Goal: Task Accomplishment & Management: Manage account settings

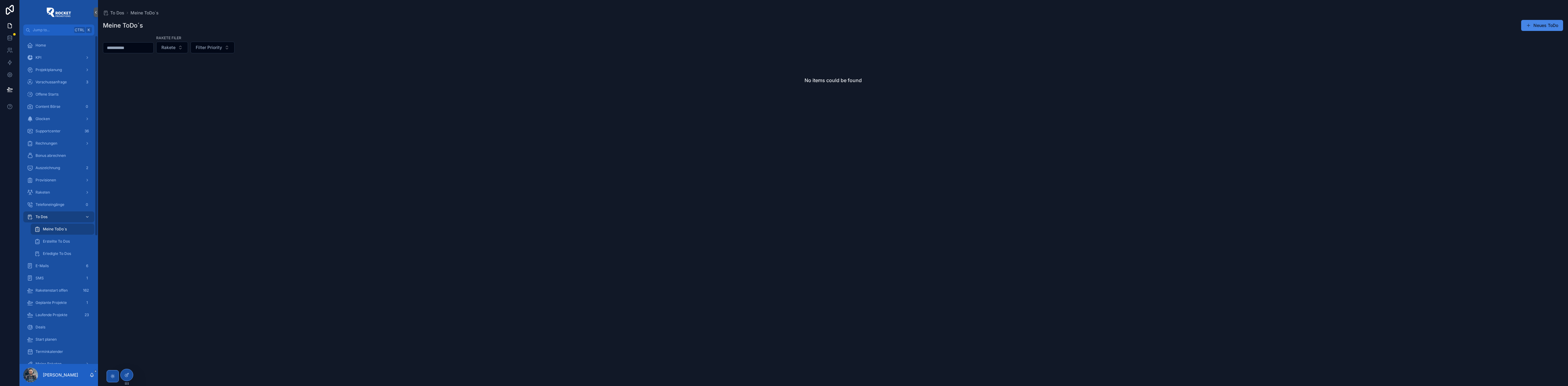
drag, startPoint x: 58, startPoint y: 214, endPoint x: 96, endPoint y: 74, distance: 145.1
click at [58, 214] on div "To Dos" at bounding box center [58, 217] width 64 height 10
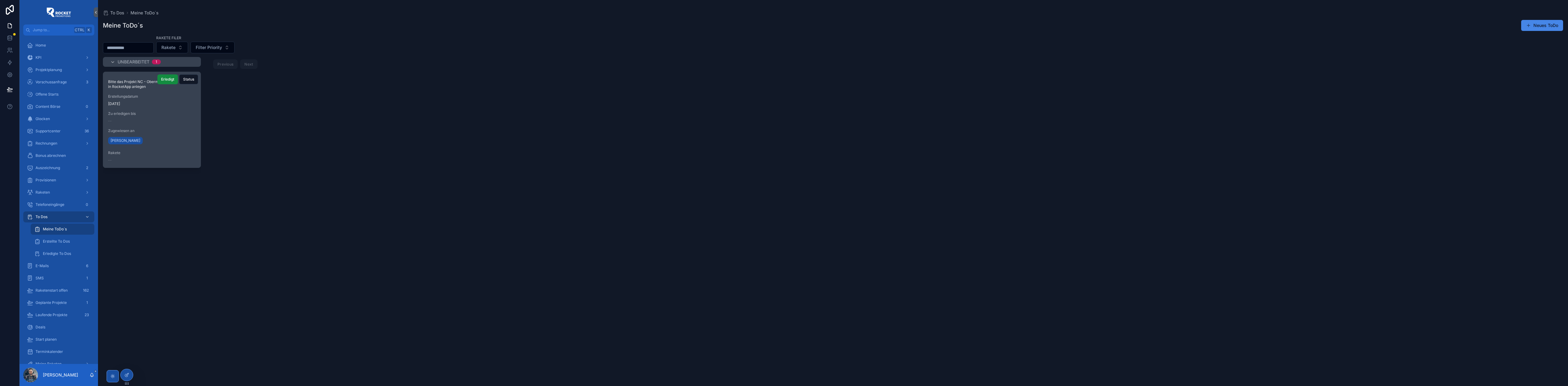
click at [153, 114] on span "Zu erledigen bis" at bounding box center [152, 114] width 88 height 5
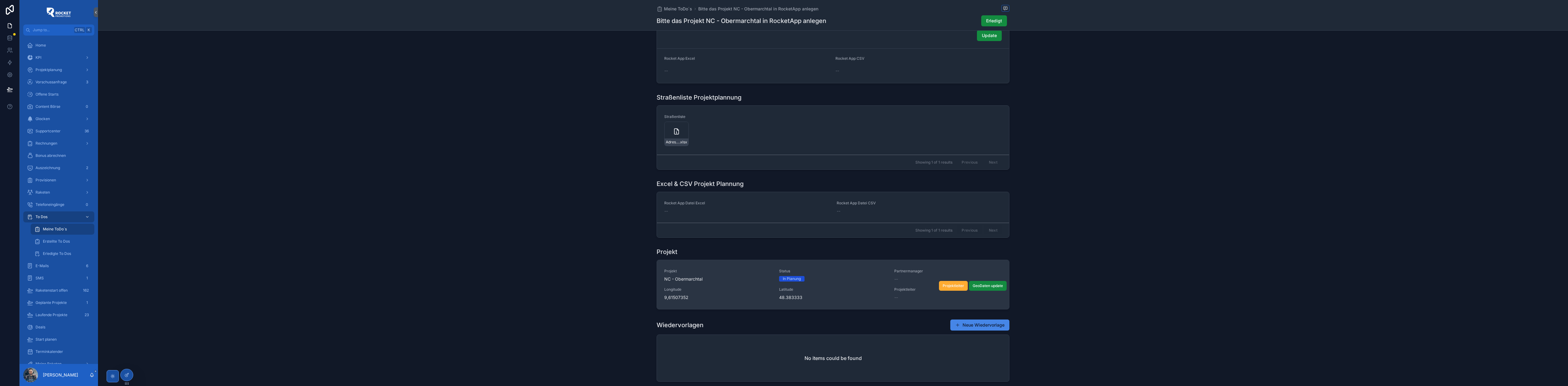
scroll to position [409, 0]
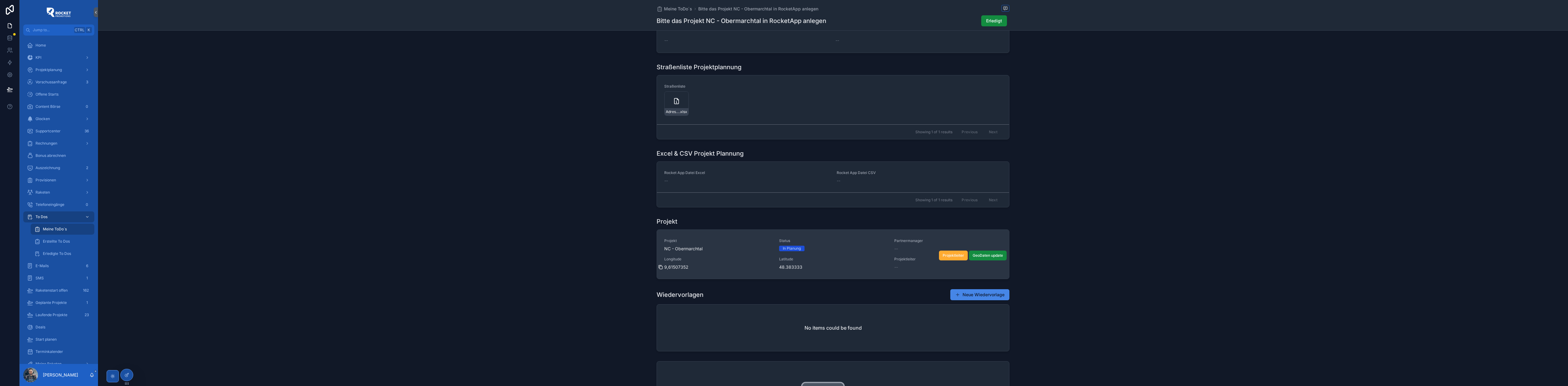
click at [660, 269] on icon "scrollable content" at bounding box center [660, 267] width 5 height 5
click at [773, 267] on icon "scrollable content" at bounding box center [775, 267] width 5 height 5
click at [660, 250] on icon "scrollable content" at bounding box center [661, 249] width 3 height 3
click at [827, 258] on span "Latitude" at bounding box center [833, 259] width 108 height 5
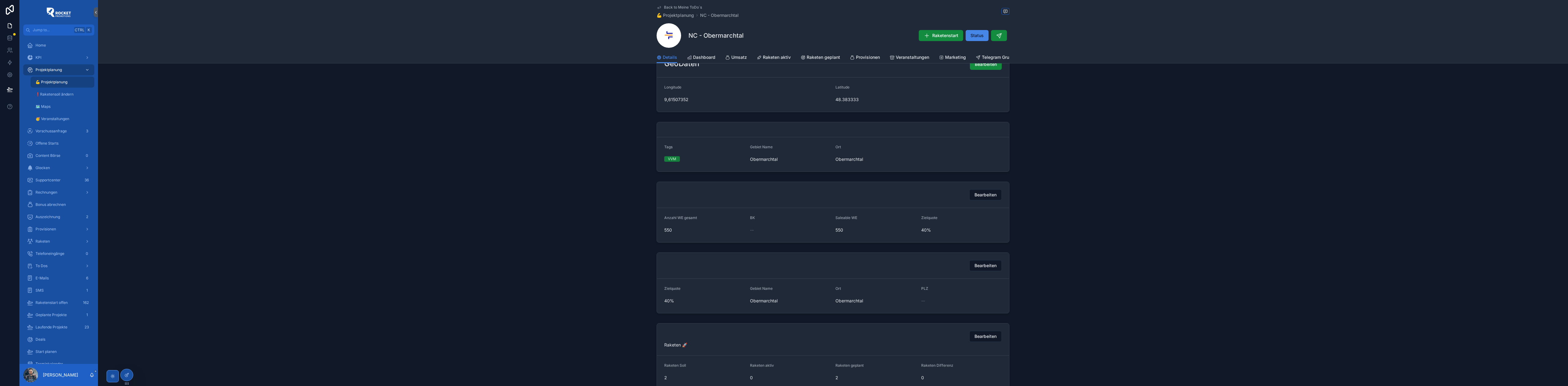
scroll to position [245, 0]
click at [984, 194] on span "Bearbeiten" at bounding box center [985, 191] width 22 height 6
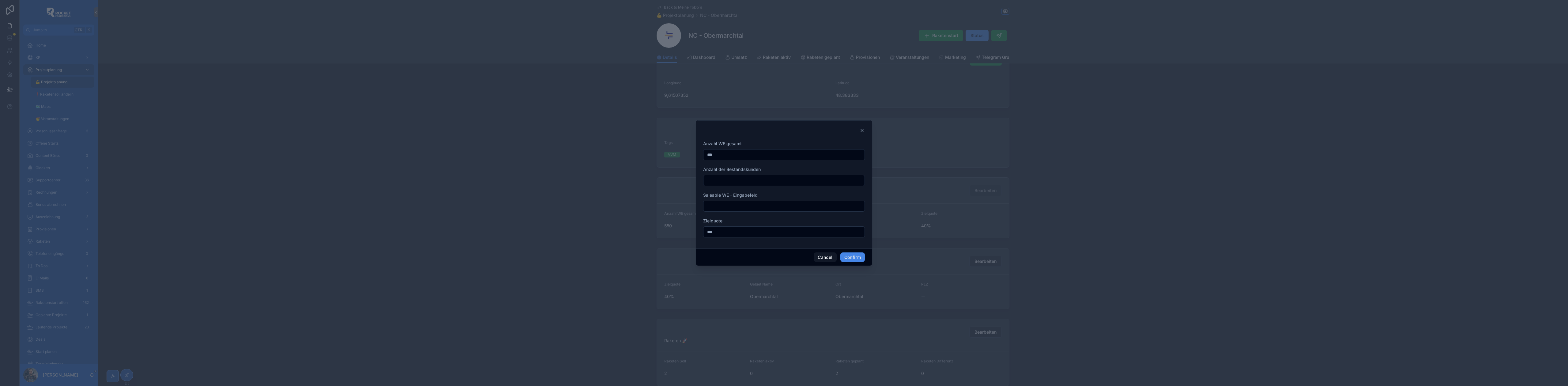
click at [743, 155] on input "***" at bounding box center [784, 155] width 161 height 9
type input "***"
click at [730, 179] on input "text" at bounding box center [784, 180] width 161 height 9
type input "*"
click at [729, 207] on input "text" at bounding box center [784, 206] width 161 height 9
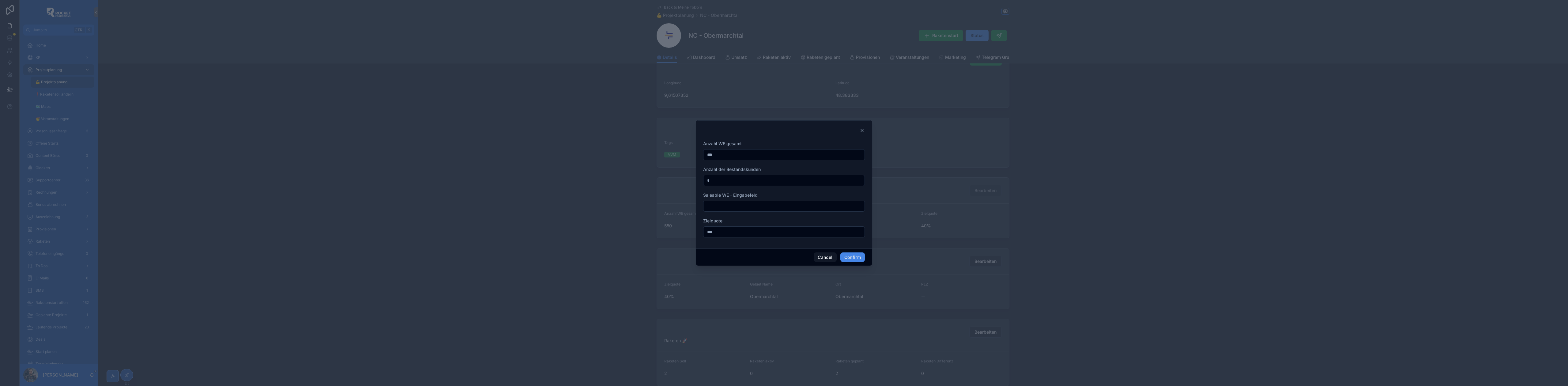
paste input "***"
type input "***"
click at [852, 258] on button "Confirm" at bounding box center [853, 258] width 24 height 10
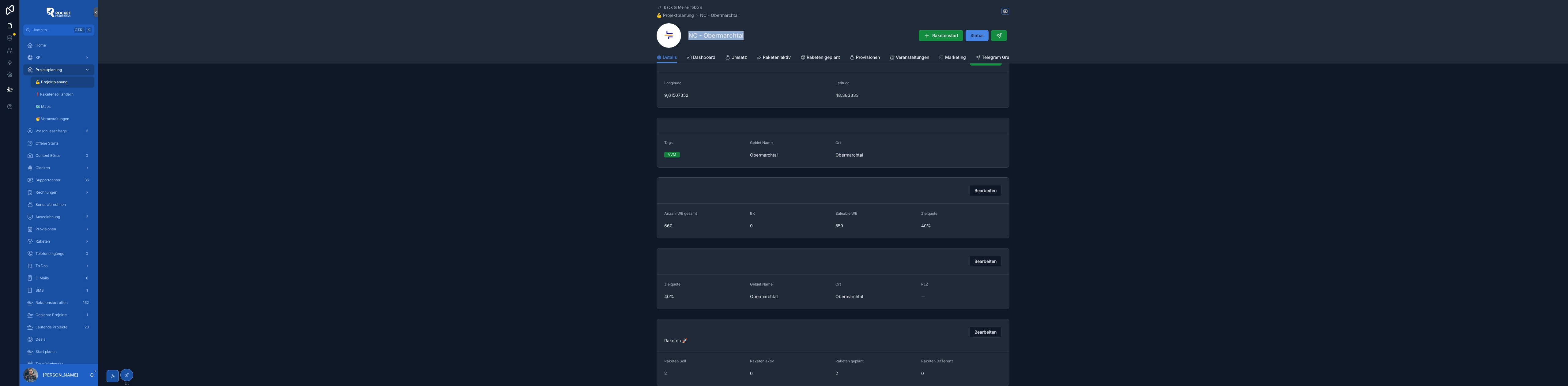
drag, startPoint x: 731, startPoint y: 32, endPoint x: 674, endPoint y: 35, distance: 57.1
click at [674, 35] on div "NC - Obermarchtal Raketenstart Status" at bounding box center [833, 35] width 353 height 24
copy div "NC - Obermarchtal"
click at [756, 32] on div "NC - Obermarchtal Raketenstart Status" at bounding box center [833, 35] width 353 height 24
click at [743, 35] on div "NC - Obermarchtal Raketenstart Status" at bounding box center [833, 35] width 353 height 24
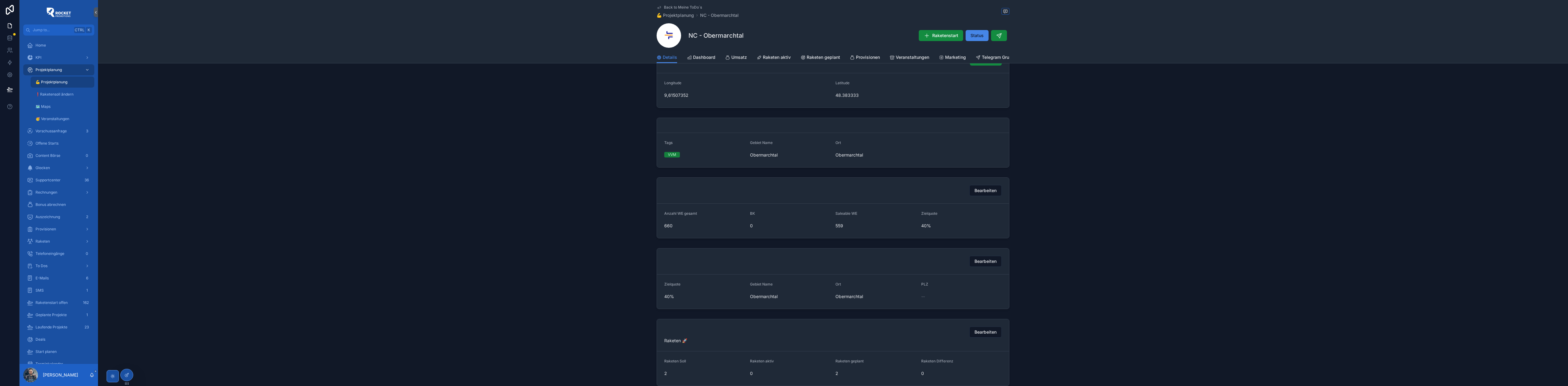
click at [679, 4] on div "Back to Meine ToDo´s 💪 Projektplanung NC - [GEOGRAPHIC_DATA] NC - [GEOGRAPHIC_D…" at bounding box center [833, 26] width 353 height 52
click at [678, 5] on span "Back to Meine ToDo´s" at bounding box center [683, 7] width 38 height 5
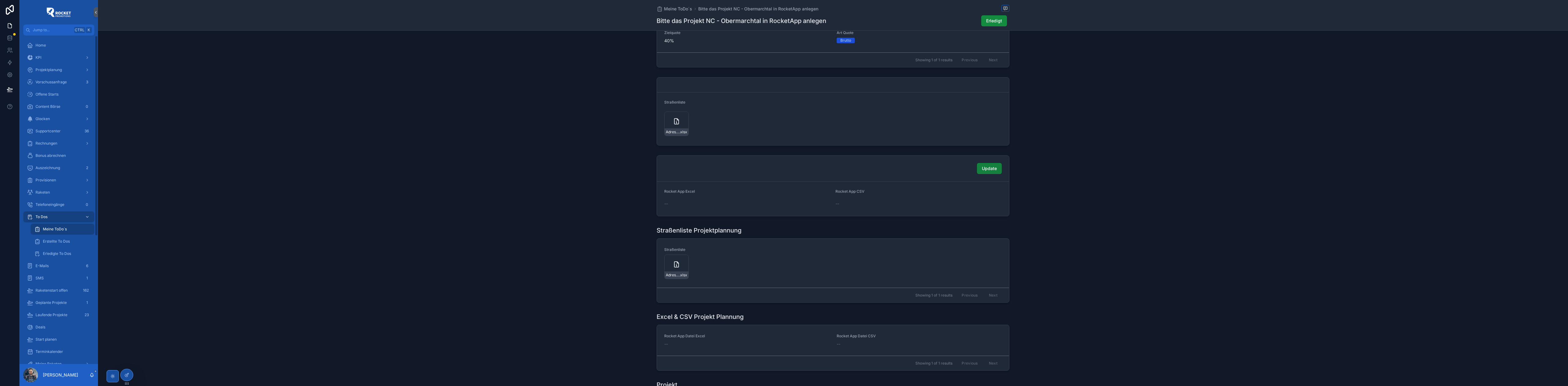
click at [985, 172] on span "Update" at bounding box center [989, 169] width 15 height 6
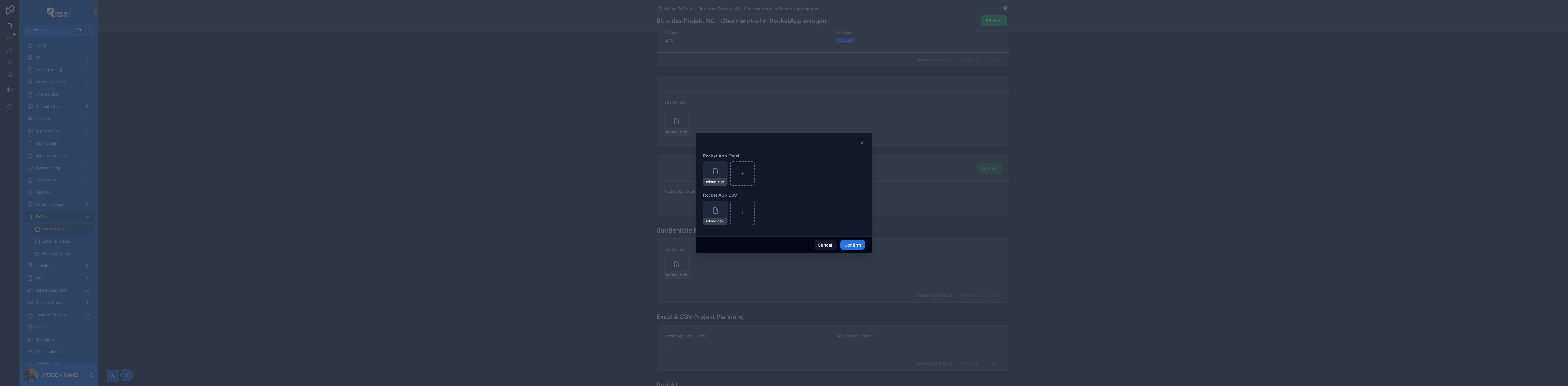
click at [860, 243] on button "Confirm" at bounding box center [853, 245] width 24 height 10
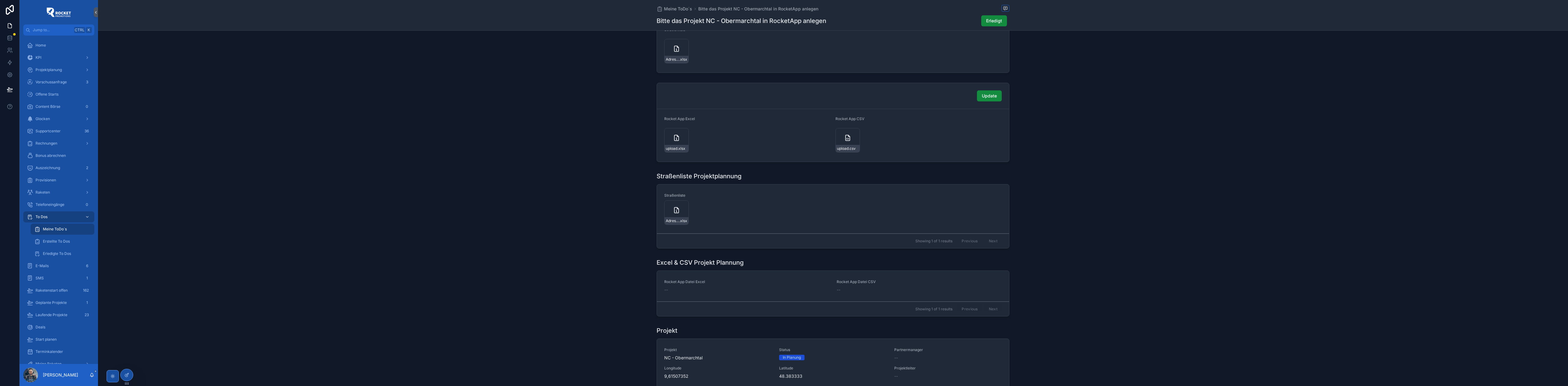
scroll to position [326, 0]
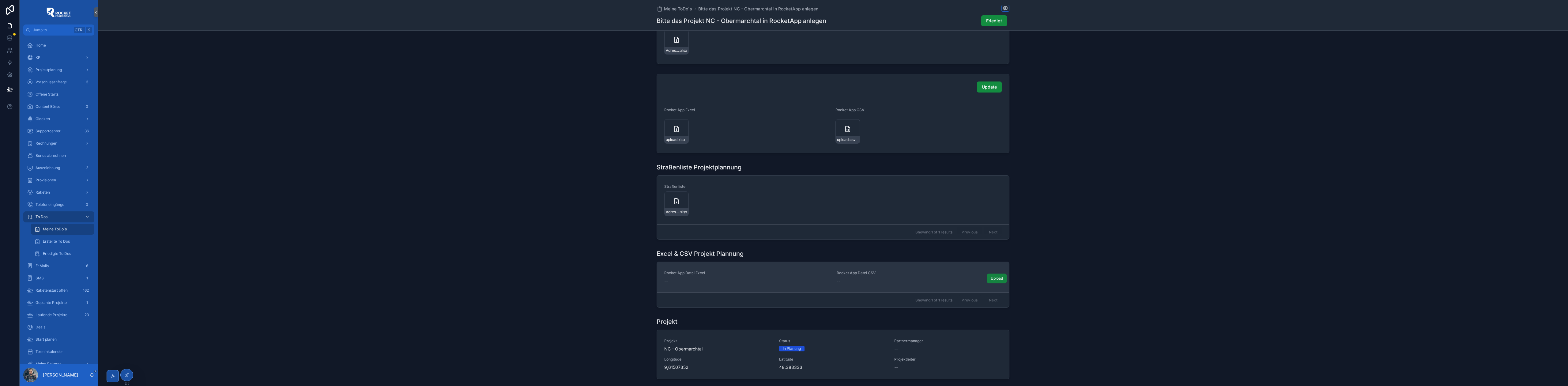
click at [991, 278] on span "Upload" at bounding box center [997, 278] width 12 height 5
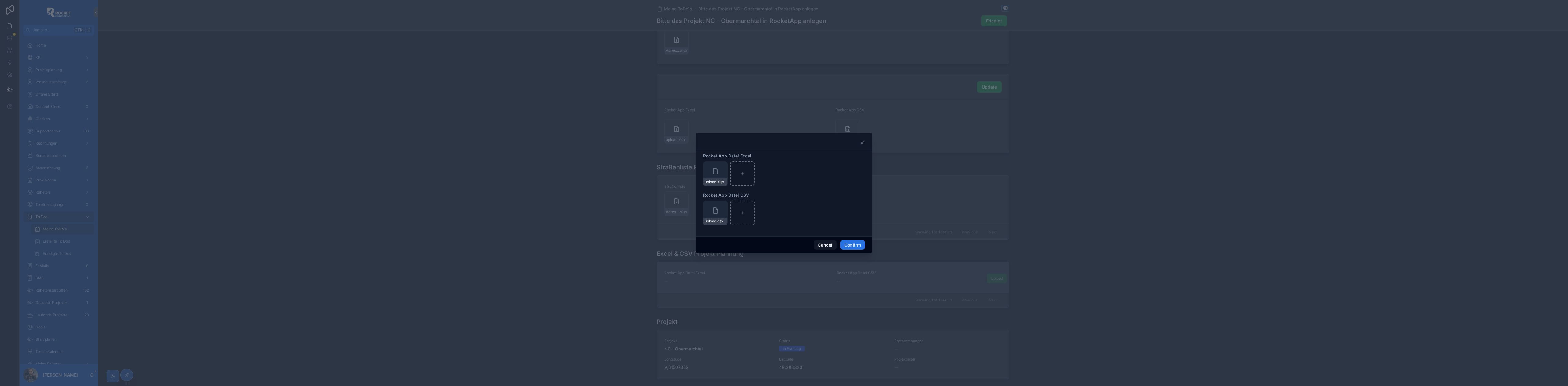
click at [854, 244] on button "Confirm" at bounding box center [853, 245] width 24 height 10
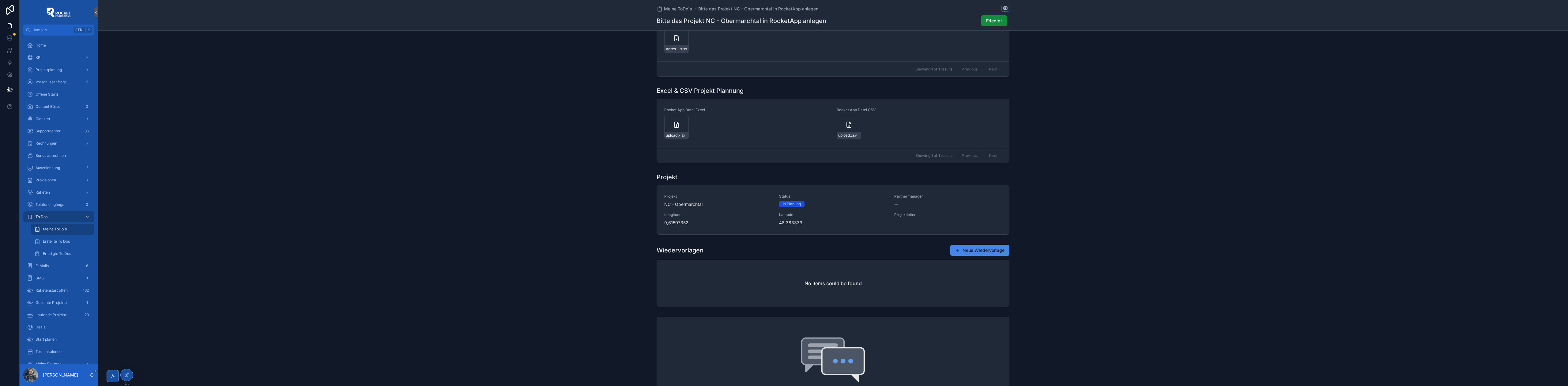
scroll to position [490, 0]
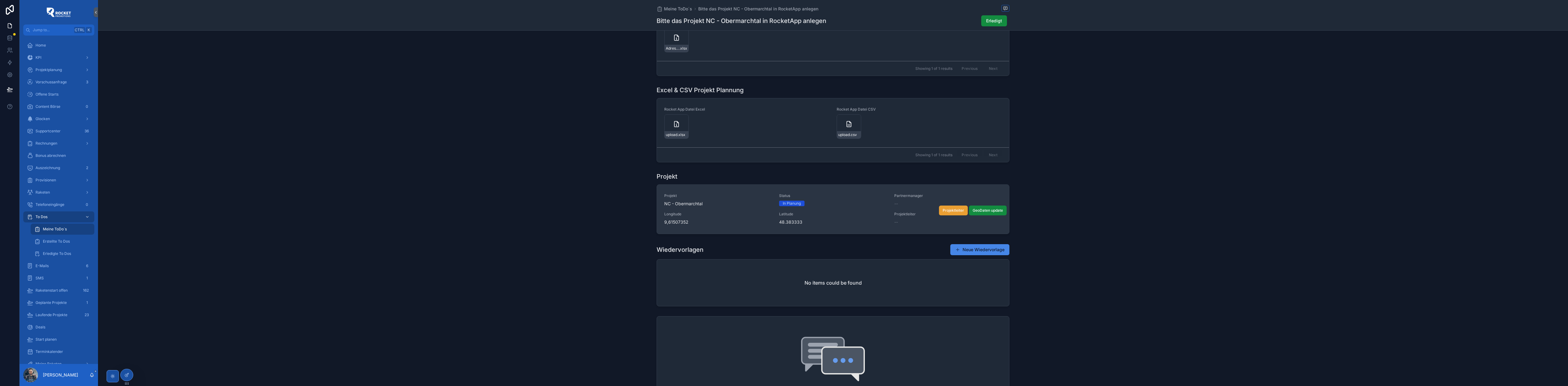
click at [951, 211] on span "Projektleiter" at bounding box center [953, 211] width 21 height 5
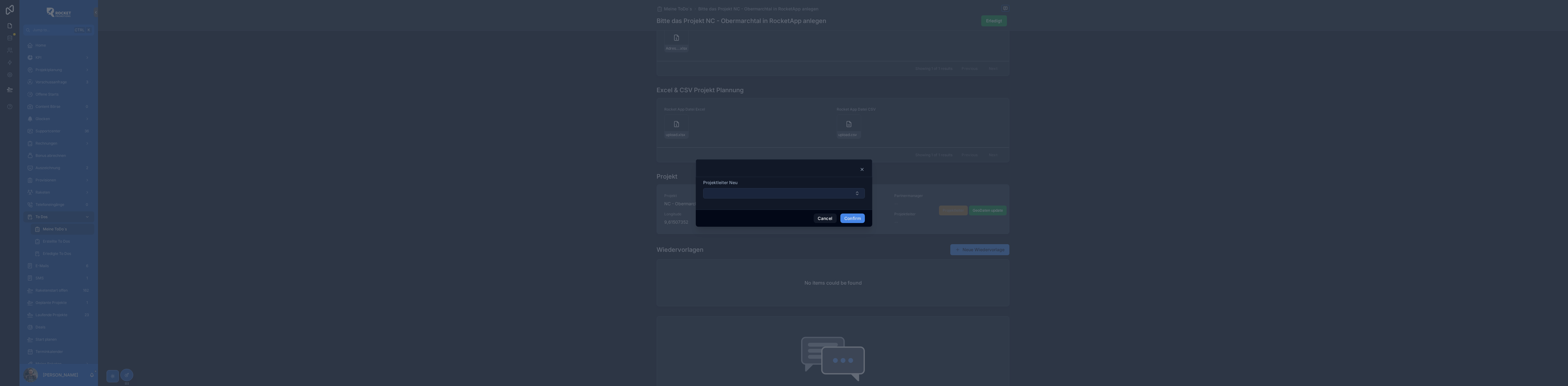
click at [842, 190] on button "Select Button" at bounding box center [784, 193] width 162 height 10
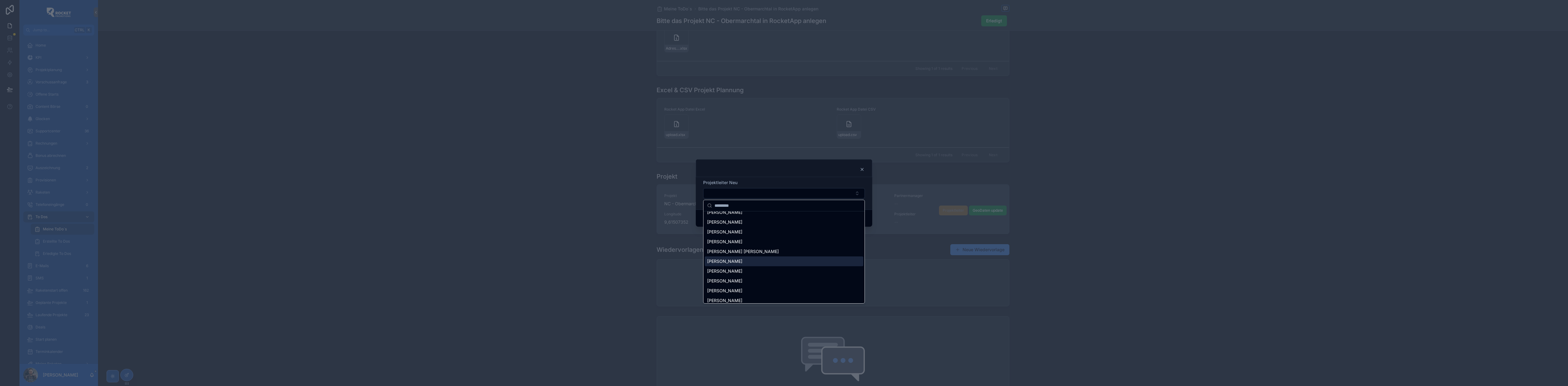
scroll to position [38, 0]
click at [754, 281] on div "[PERSON_NAME]" at bounding box center [784, 278] width 159 height 10
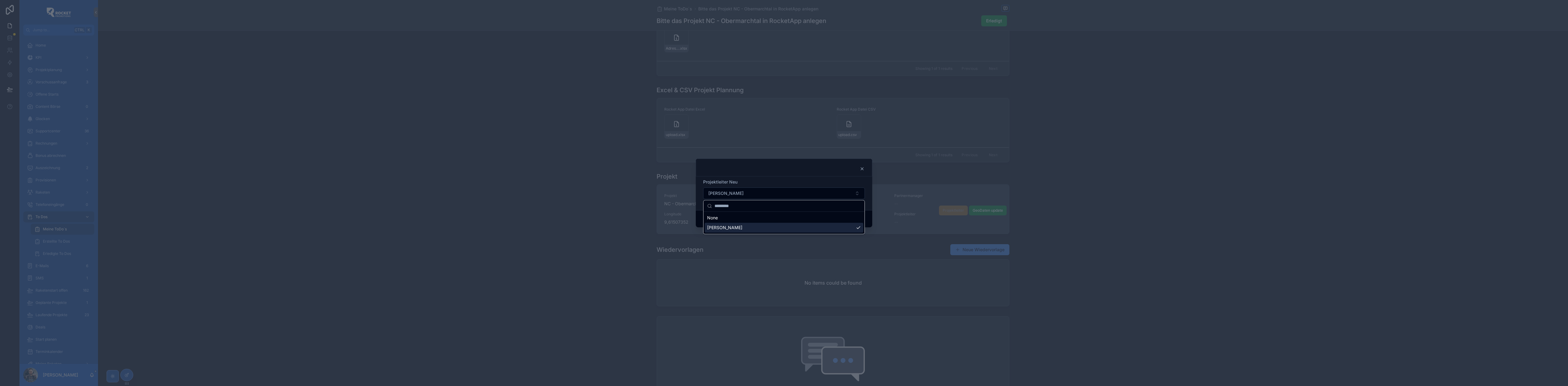
scroll to position [0, 0]
click at [855, 219] on button "Confirm" at bounding box center [853, 219] width 24 height 10
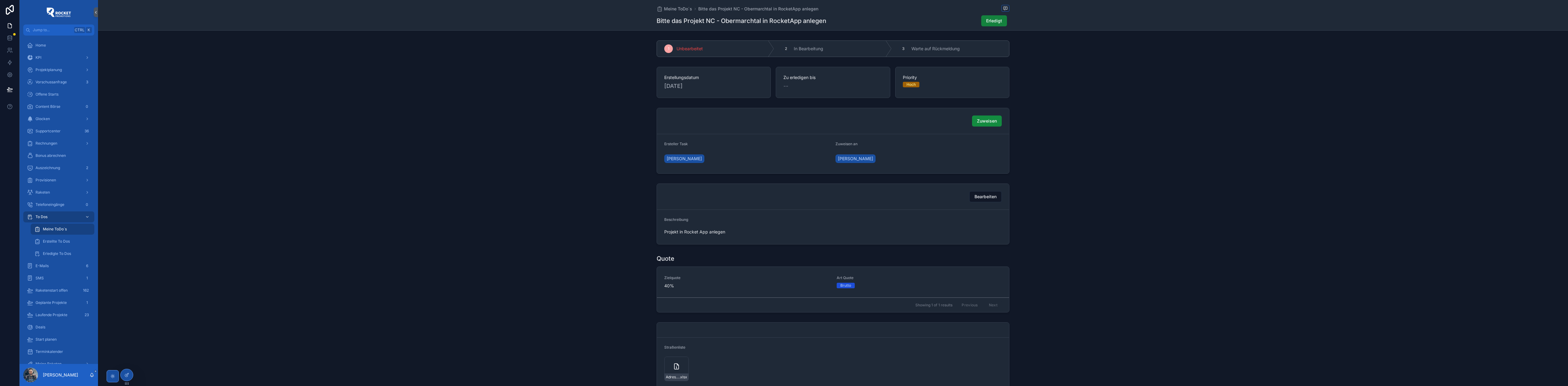
click at [988, 21] on span "Erledigt" at bounding box center [994, 21] width 16 height 6
click at [673, 10] on span "Meine ToDo´s" at bounding box center [678, 9] width 28 height 6
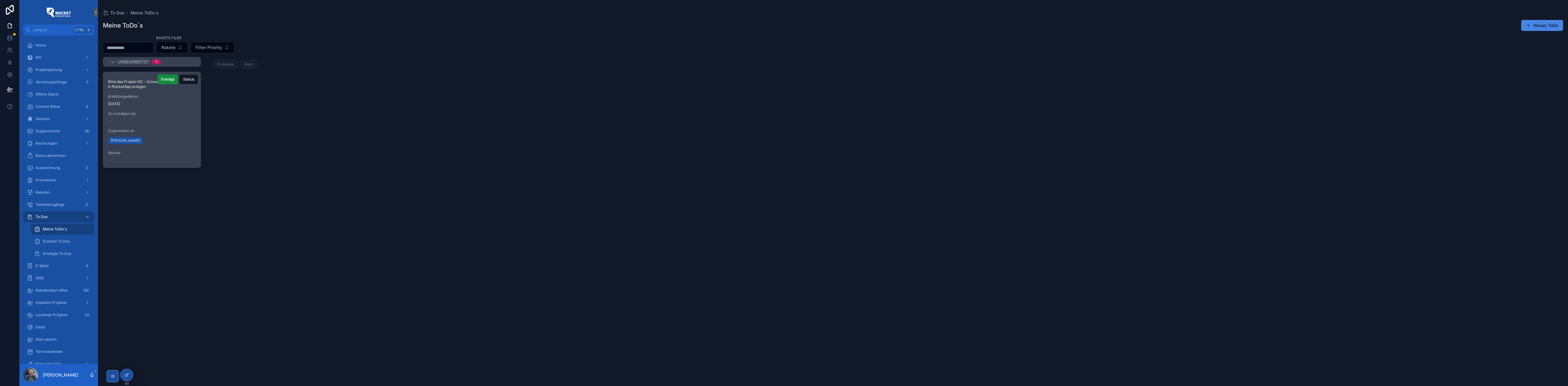
click at [164, 128] on div "Bitte das Projekt NC - Schwendi in RocketApp anlegen Erstellungsdatum [DATE] Zu…" at bounding box center [152, 119] width 97 height 96
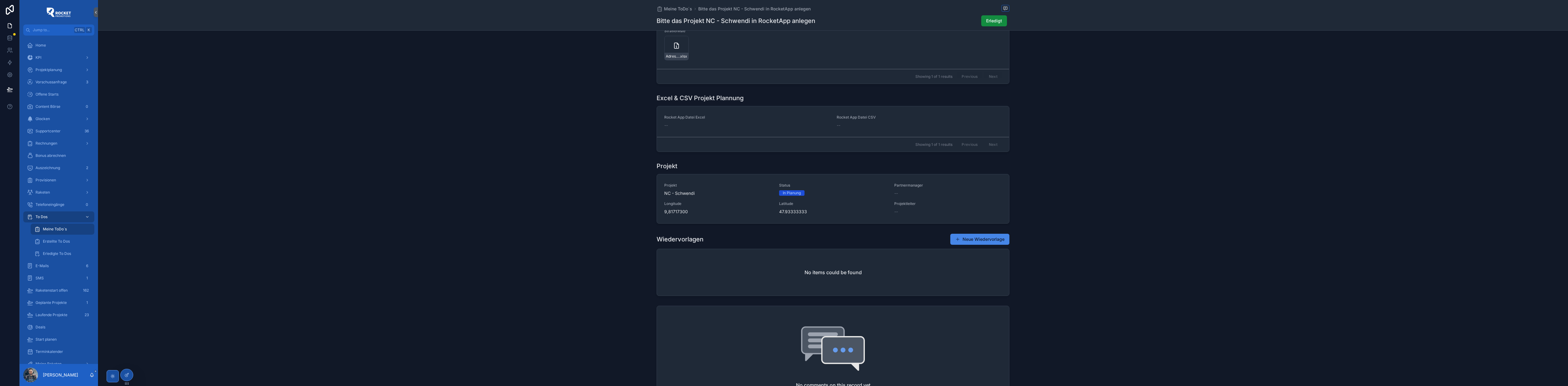
scroll to position [490, 0]
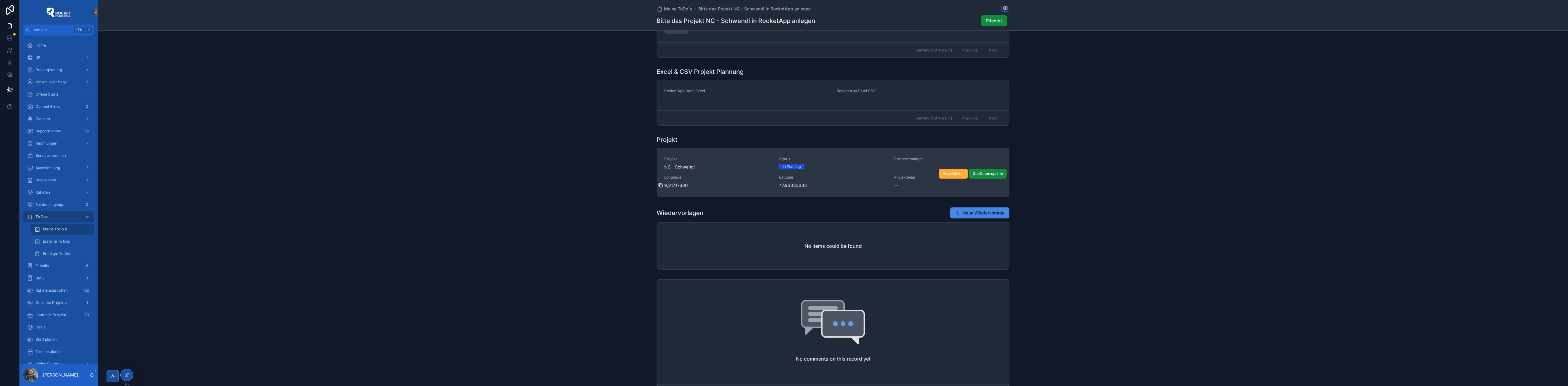
click at [659, 187] on icon "scrollable content" at bounding box center [660, 185] width 5 height 5
click at [774, 186] on icon "scrollable content" at bounding box center [775, 185] width 5 height 5
click at [762, 170] on span "NC - Schwendi" at bounding box center [718, 167] width 108 height 6
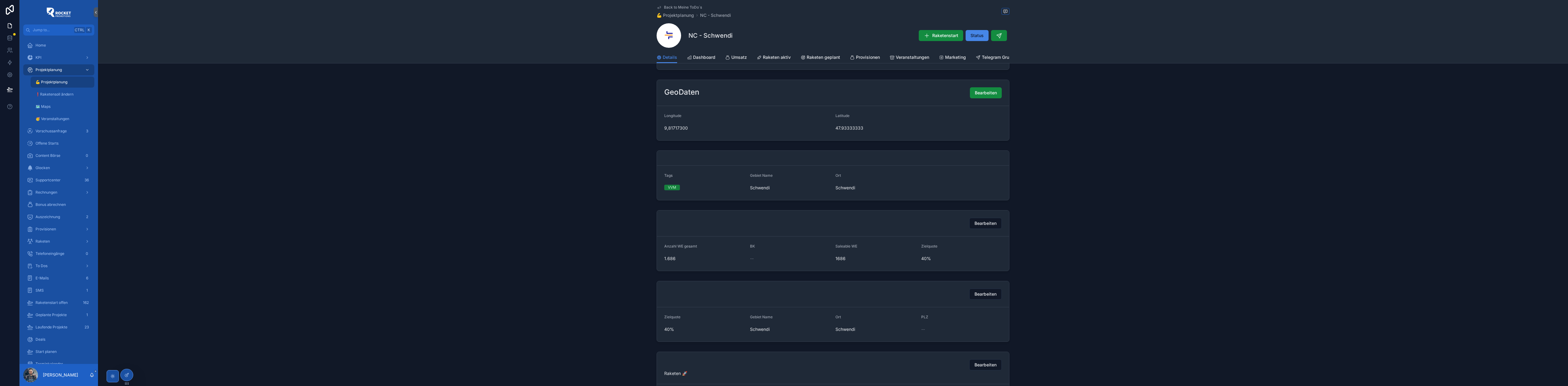
scroll to position [217, 0]
click at [975, 223] on button "Bearbeiten" at bounding box center [985, 218] width 32 height 11
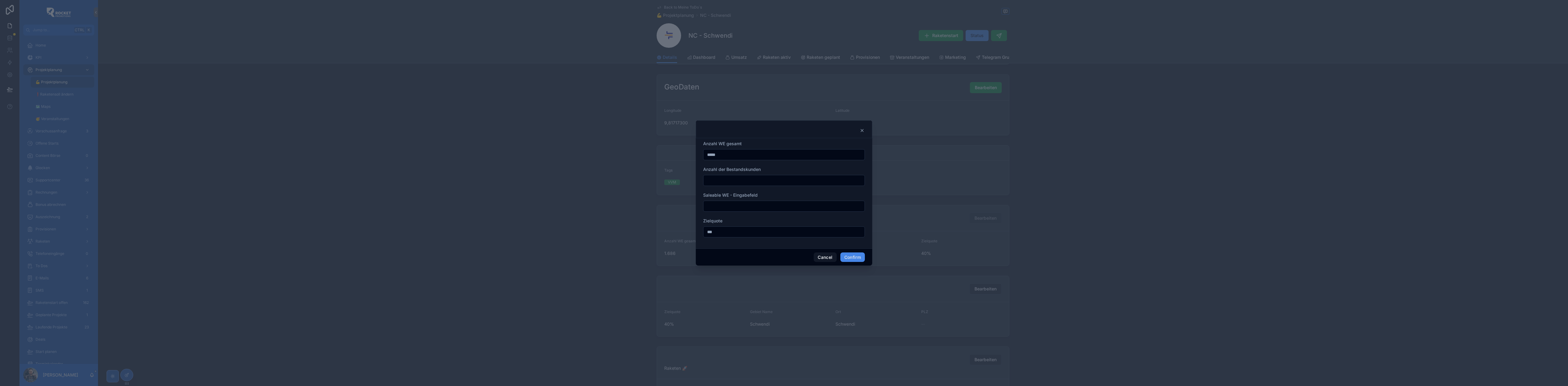
click at [723, 181] on input "text" at bounding box center [784, 180] width 161 height 9
type input "*"
click at [732, 153] on input "*****" at bounding box center [784, 155] width 161 height 9
type input "*****"
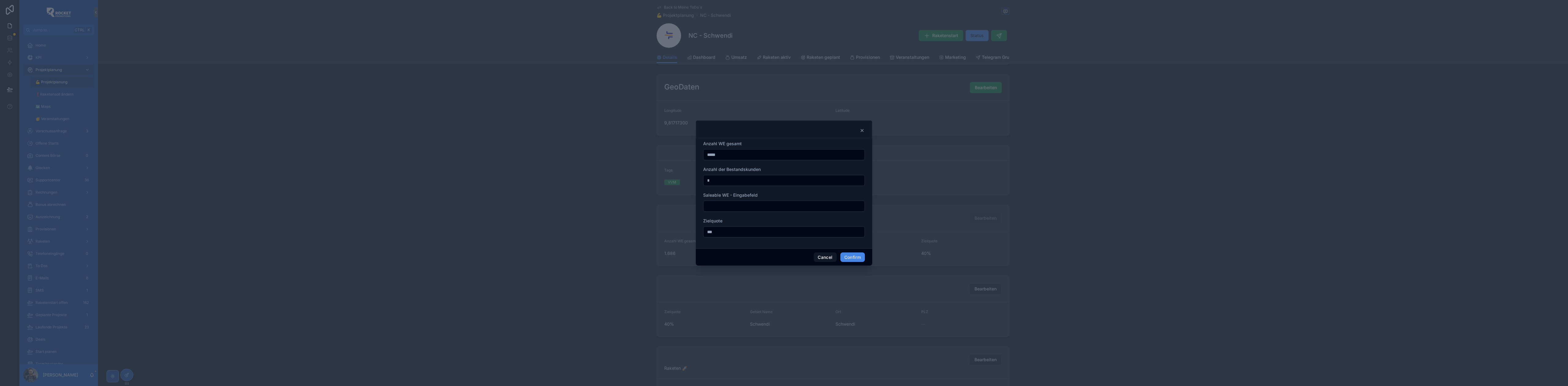
click at [725, 207] on input "text" at bounding box center [784, 206] width 161 height 9
type input "****"
click at [850, 253] on button "Confirm" at bounding box center [853, 258] width 24 height 10
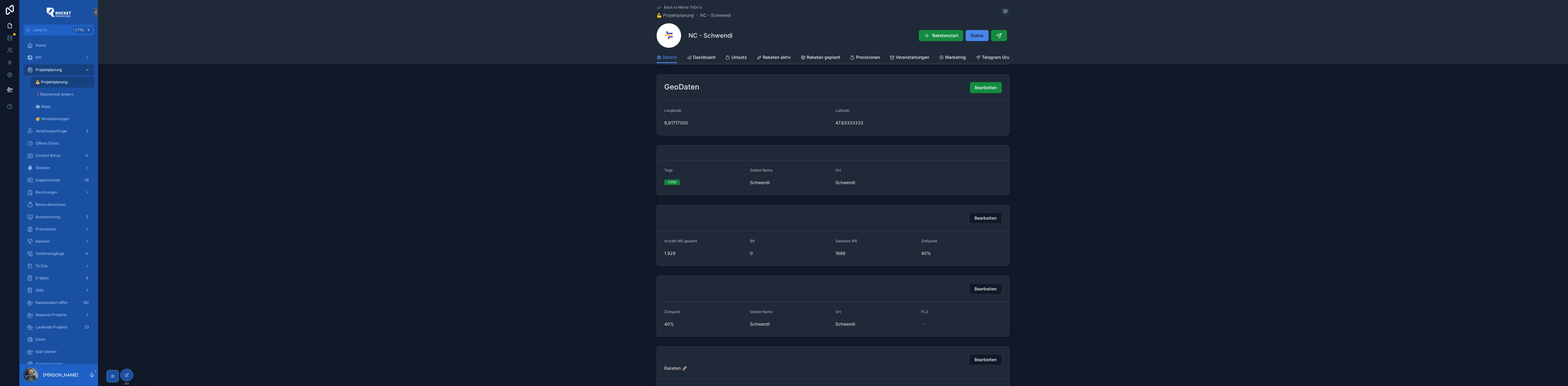
click at [682, 8] on span "Back to Meine ToDo´s" at bounding box center [683, 7] width 38 height 5
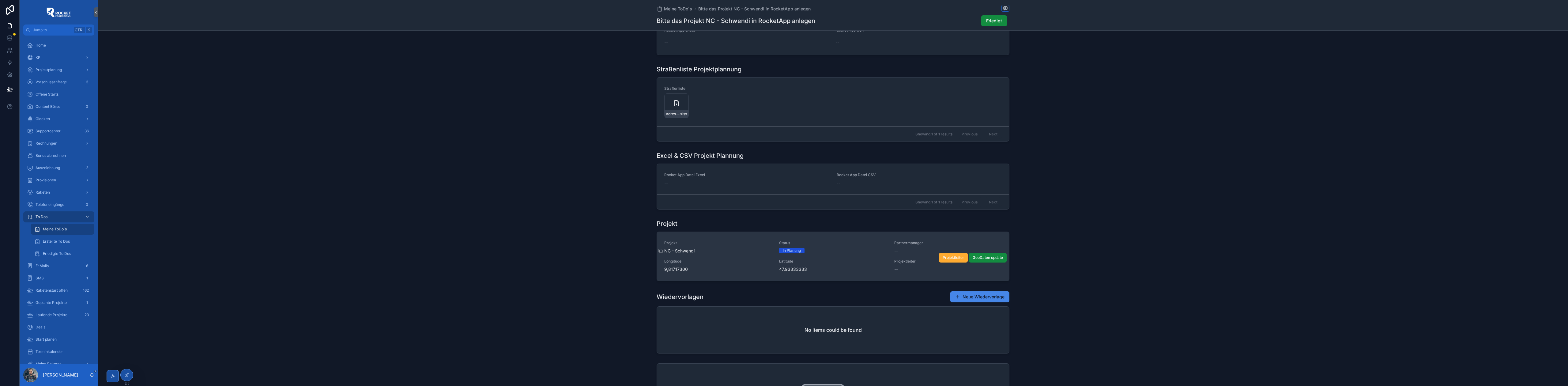
scroll to position [409, 0]
click at [735, 255] on div "Projekt NC - Schwendi Status In Planung Partnermanager -- Longitude 9,81717300 …" at bounding box center [833, 254] width 337 height 32
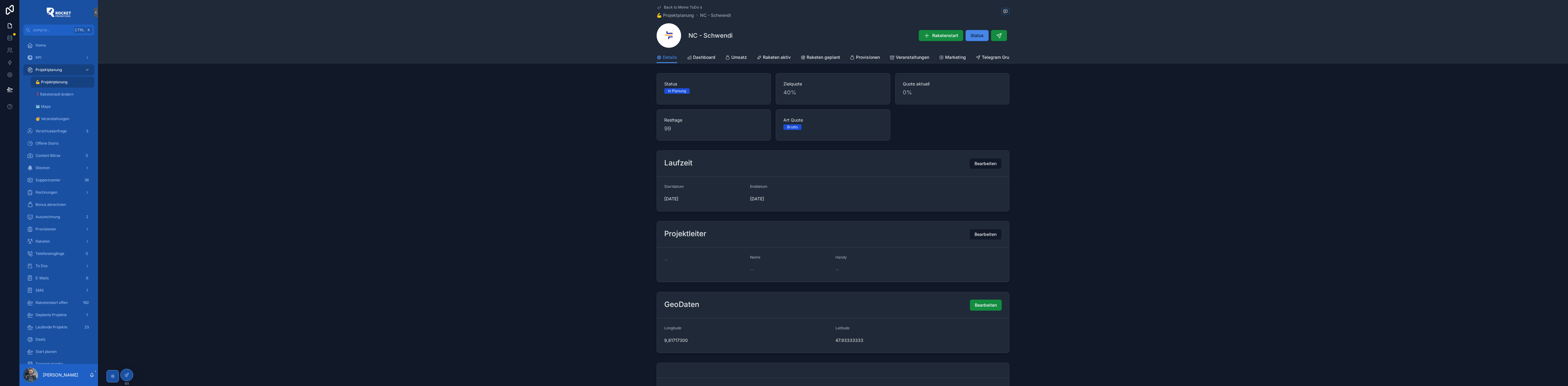
click at [687, 4] on div "Back to Meine ToDo´s 💪 Projektplanung NC - Schwendi NC - Schwendi Raketenstart …" at bounding box center [833, 26] width 353 height 52
click at [686, 6] on span "Back to Meine ToDo´s" at bounding box center [683, 7] width 38 height 5
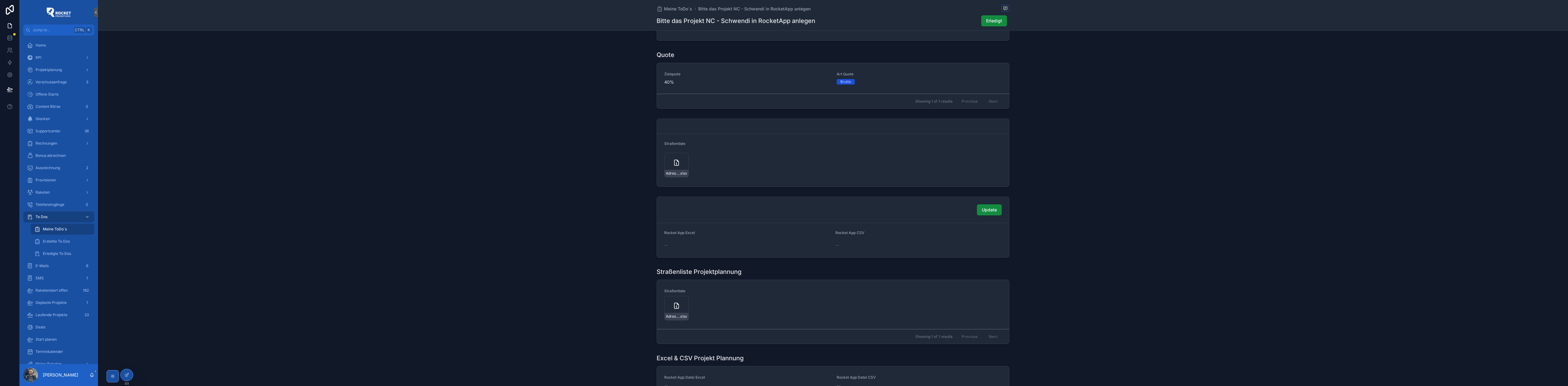
scroll to position [245, 0]
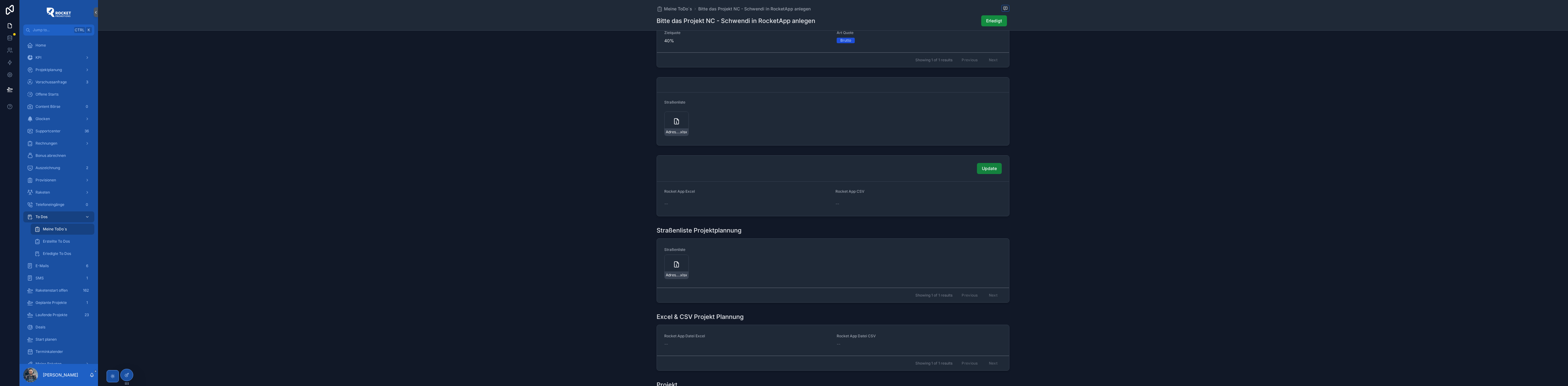
click at [988, 170] on span "Update" at bounding box center [989, 169] width 15 height 6
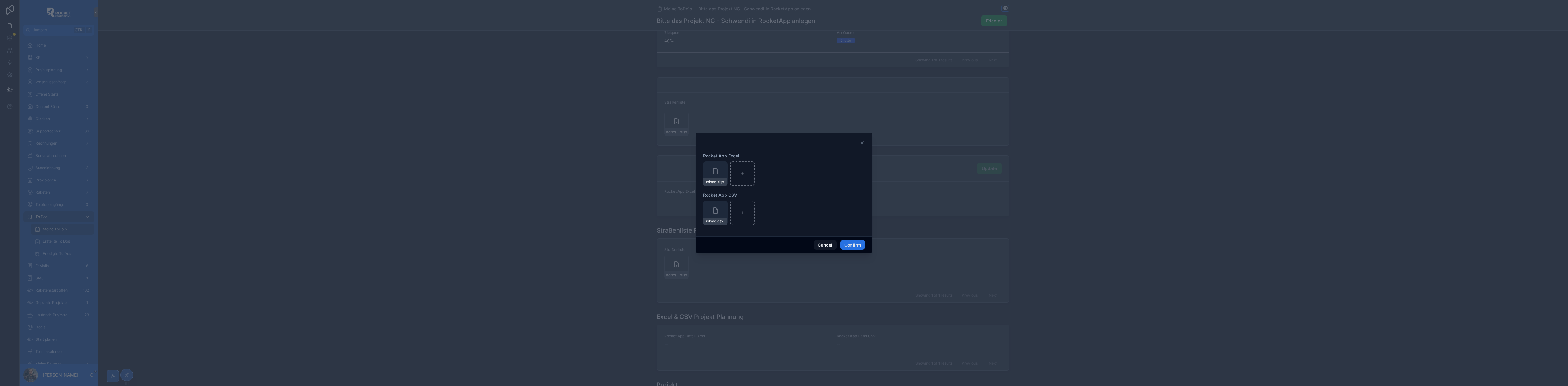
click at [850, 244] on button "Confirm" at bounding box center [853, 245] width 24 height 10
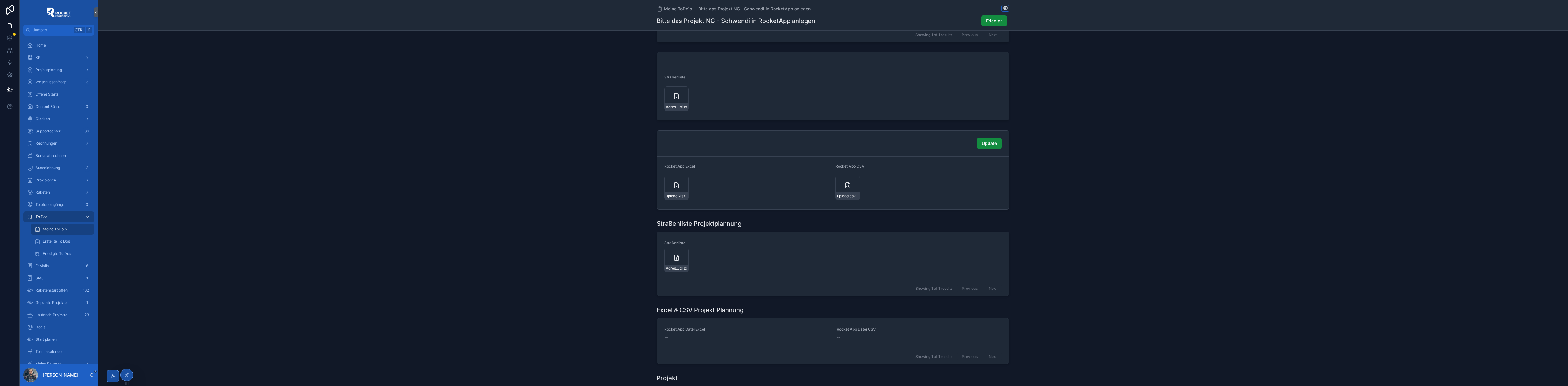
scroll to position [354, 0]
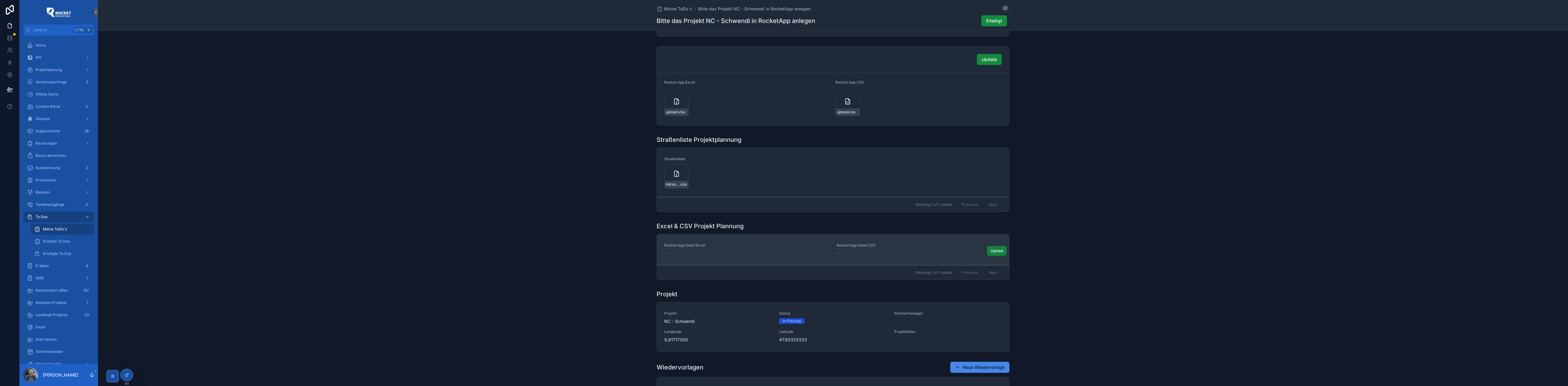
click at [994, 249] on button "Upload" at bounding box center [997, 251] width 19 height 10
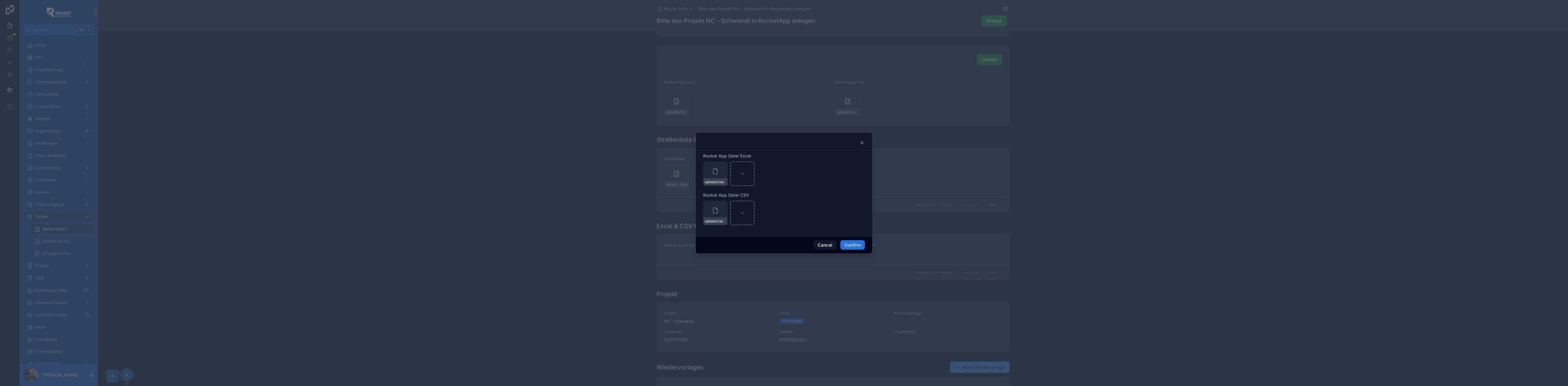
click at [853, 241] on button "Confirm" at bounding box center [853, 245] width 24 height 10
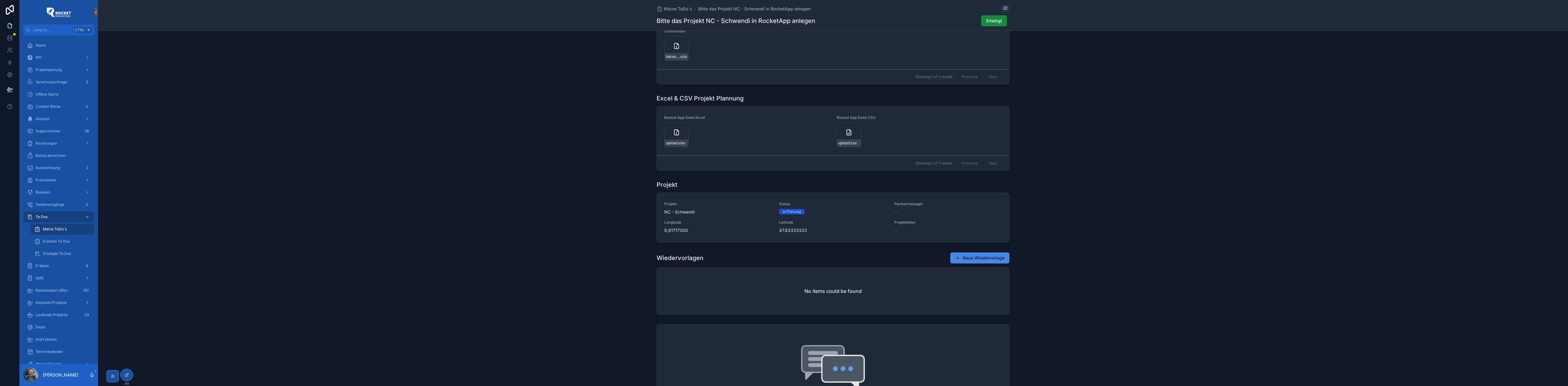
scroll to position [490, 0]
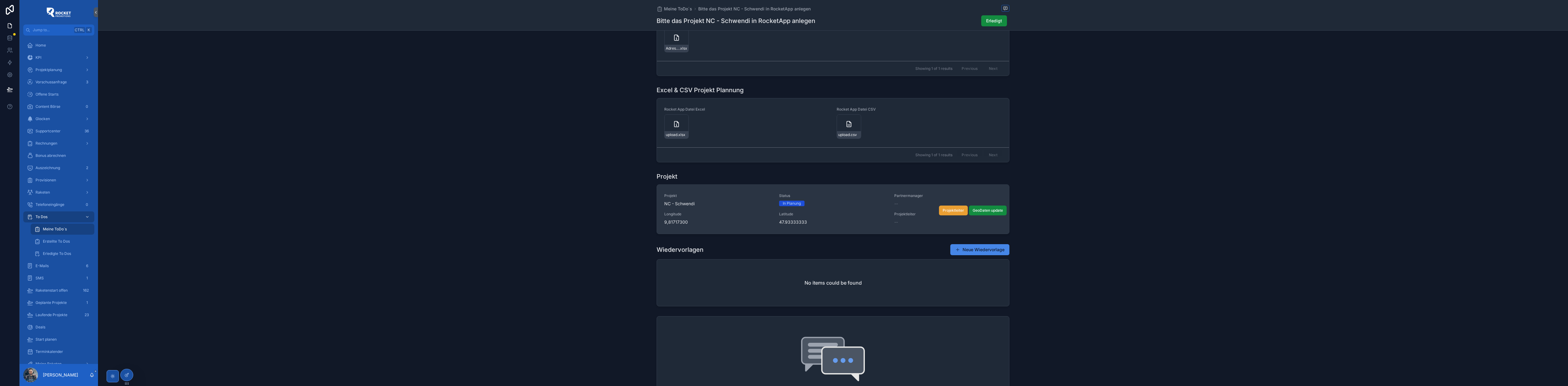
click at [953, 209] on span "Projektleiter" at bounding box center [953, 211] width 21 height 5
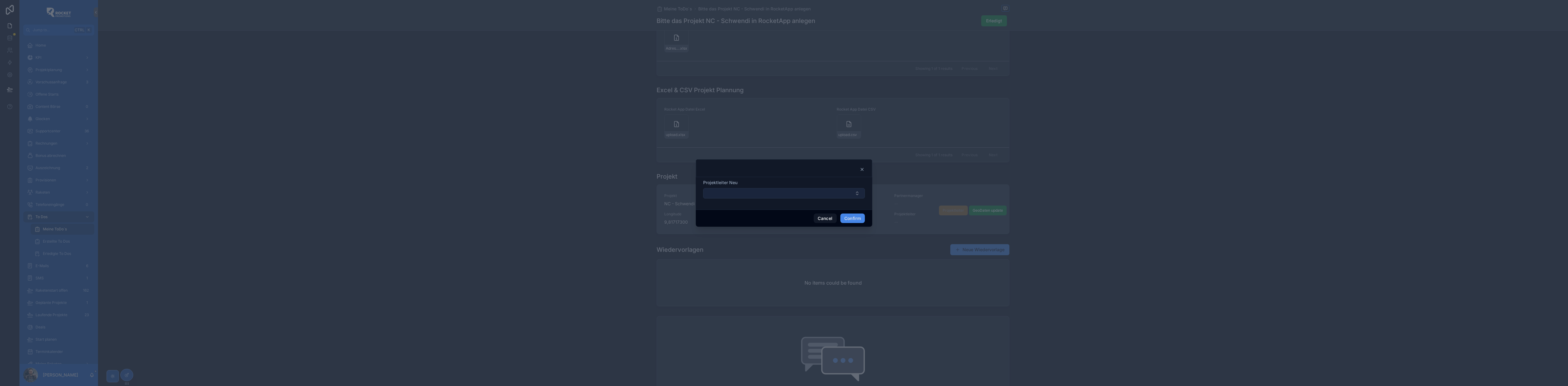
click at [759, 195] on button "Select Button" at bounding box center [784, 193] width 162 height 10
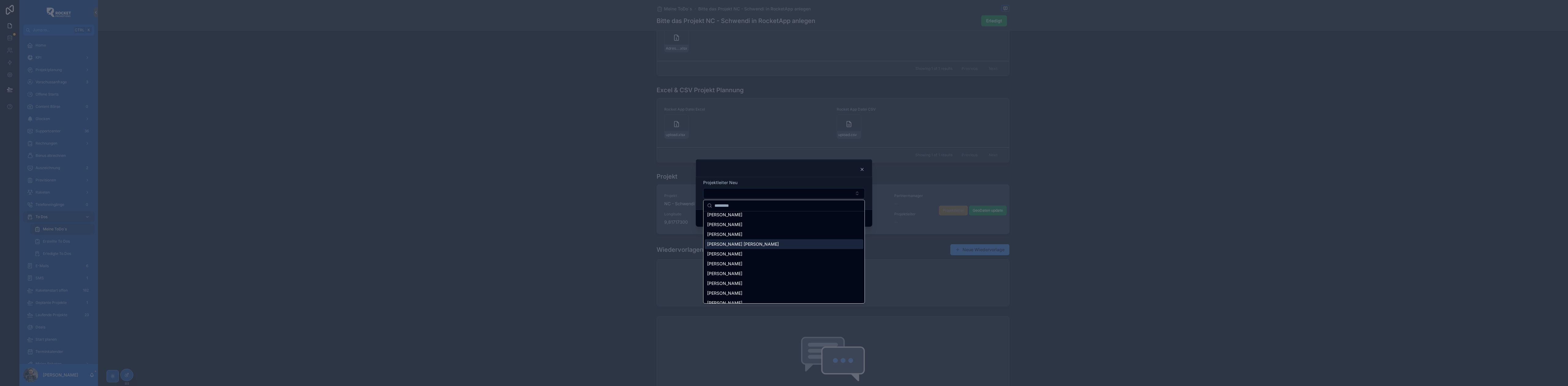
scroll to position [38, 0]
click at [737, 277] on span "[PERSON_NAME]" at bounding box center [725, 278] width 35 height 6
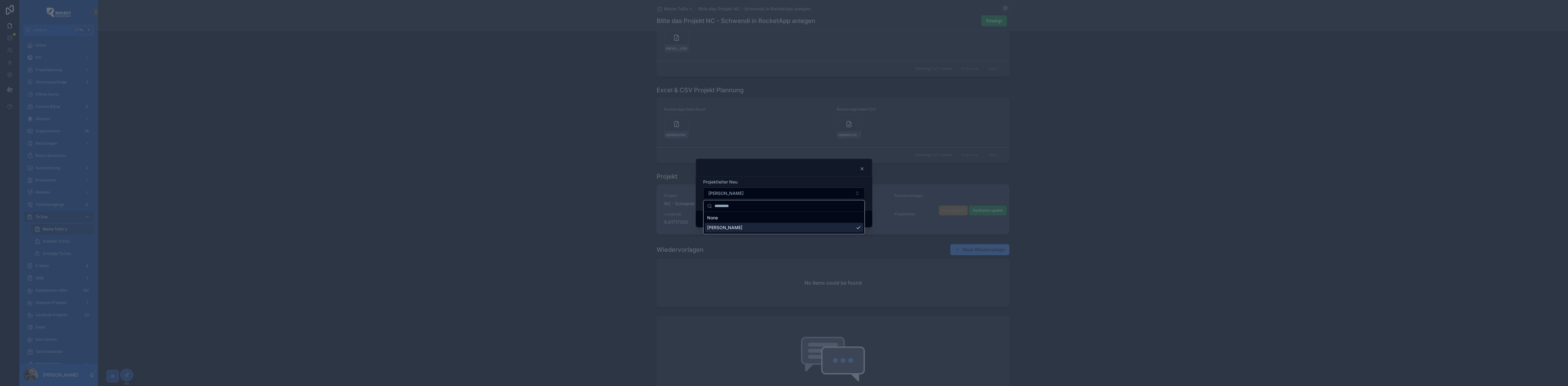
scroll to position [0, 0]
click at [850, 218] on button "Confirm" at bounding box center [853, 219] width 24 height 10
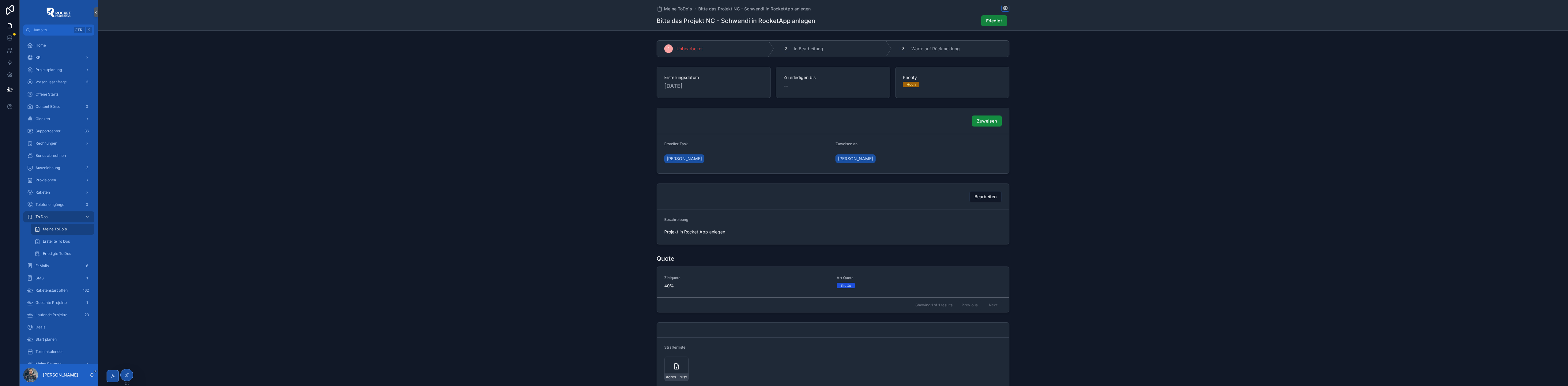
click at [989, 19] on span "Erledigt" at bounding box center [994, 21] width 16 height 6
click at [681, 9] on span "Meine ToDo´s" at bounding box center [678, 9] width 28 height 6
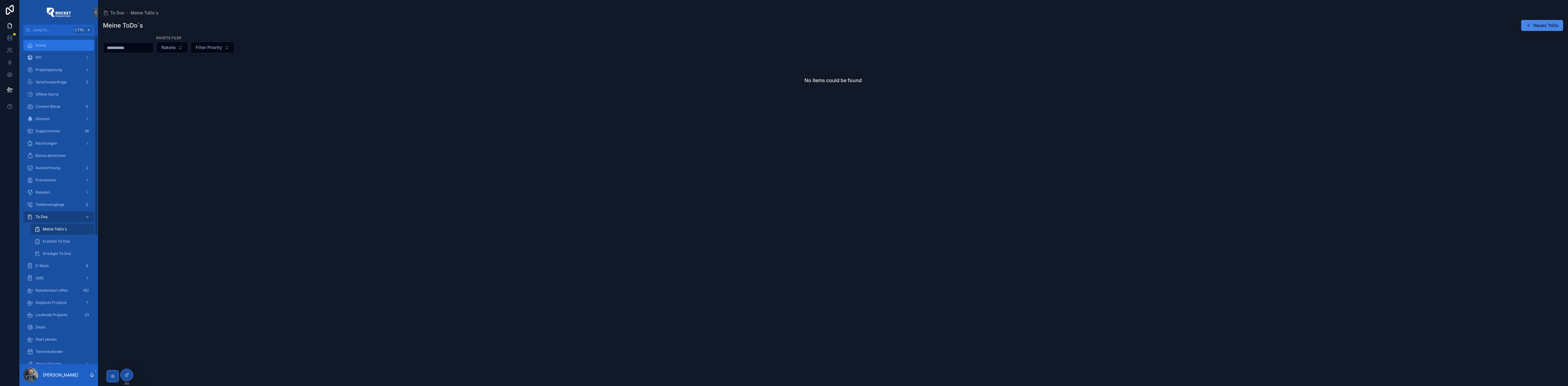
click at [45, 41] on div "Home" at bounding box center [58, 45] width 64 height 10
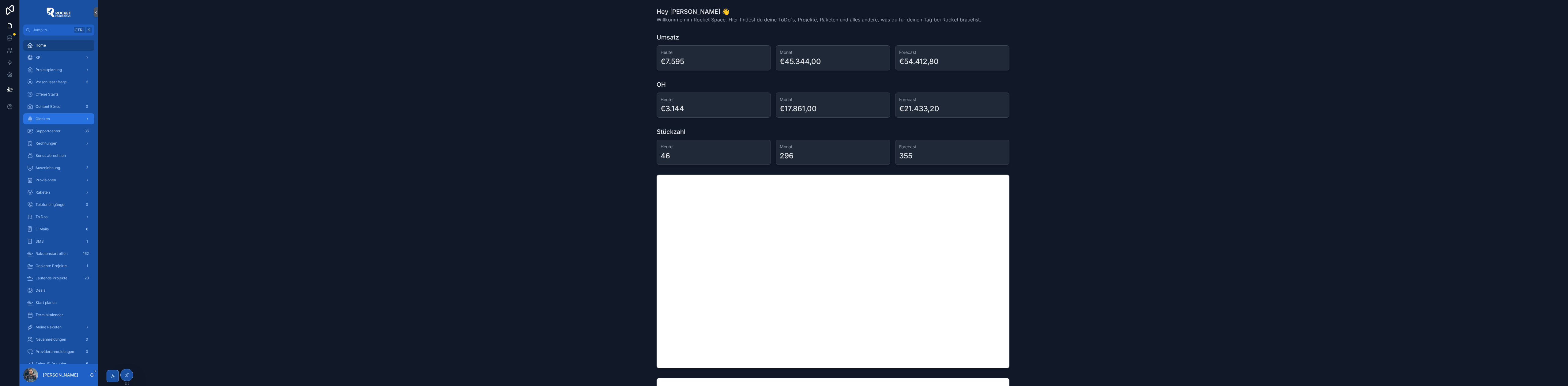
click at [74, 116] on div "Glocken" at bounding box center [58, 119] width 64 height 10
